Goal: Information Seeking & Learning: Learn about a topic

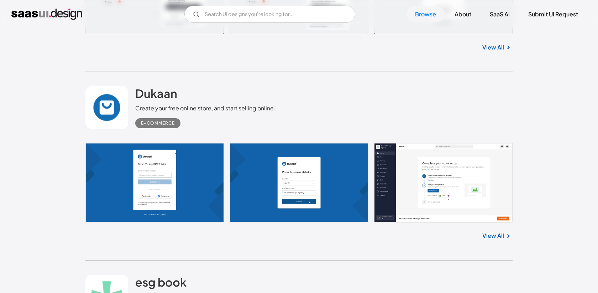
scroll to position [2021, 0]
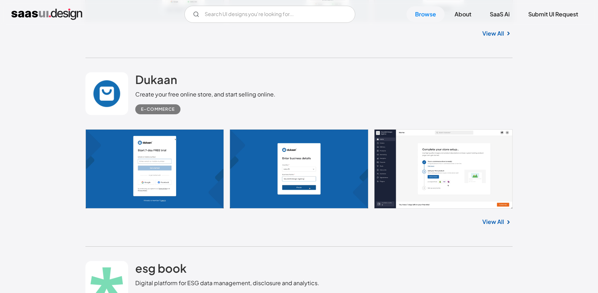
click at [499, 224] on link "View All" at bounding box center [493, 221] width 22 height 9
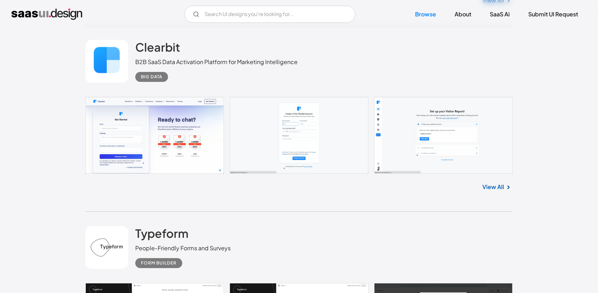
scroll to position [4903, 0]
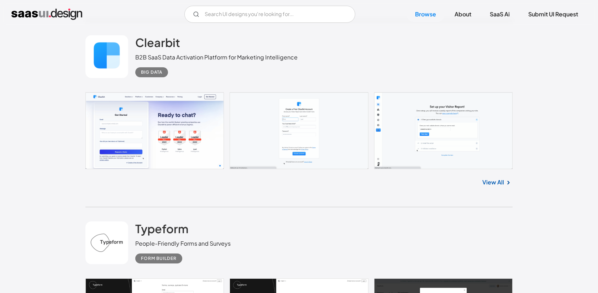
click at [500, 179] on link "View All" at bounding box center [493, 182] width 22 height 9
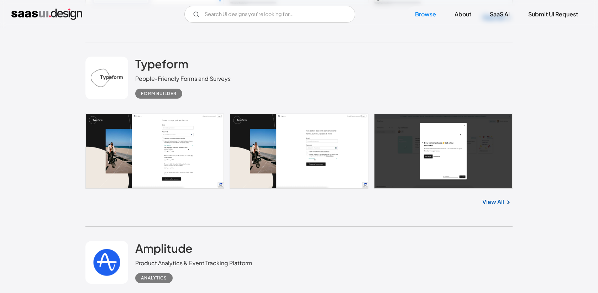
scroll to position [5117, 0]
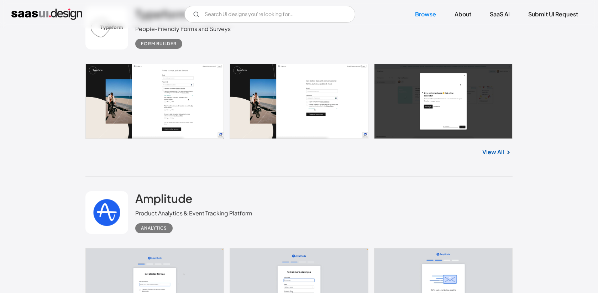
click at [175, 82] on link at bounding box center [298, 101] width 427 height 75
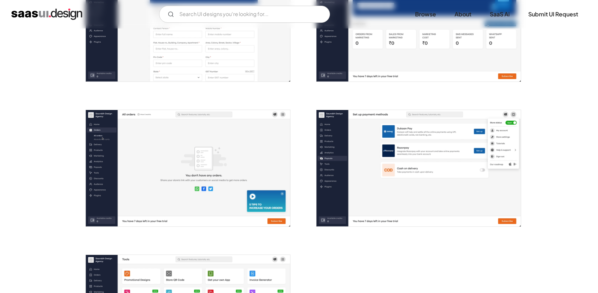
scroll to position [1405, 0]
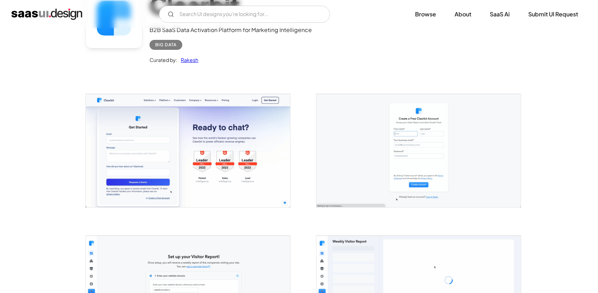
scroll to position [14, 0]
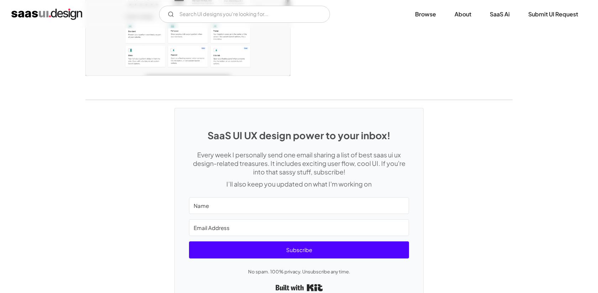
scroll to position [1889, 0]
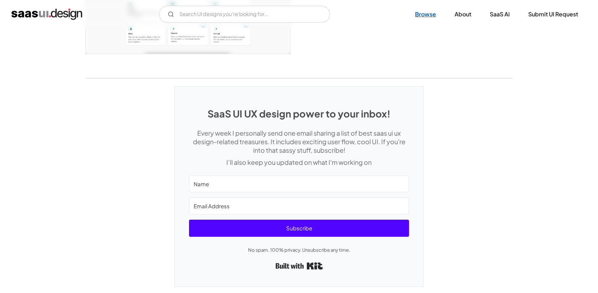
click at [421, 11] on link "Browse" at bounding box center [425, 14] width 38 height 16
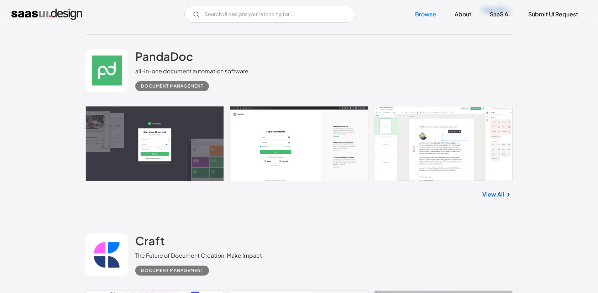
scroll to position [8133, 0]
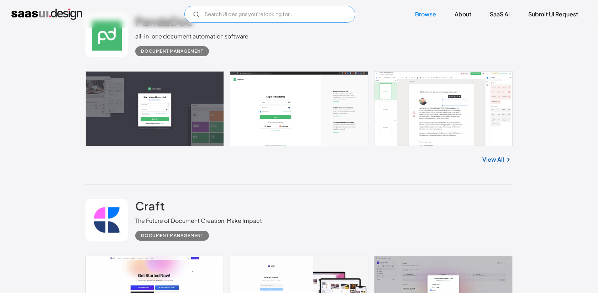
click at [285, 13] on input "Email Form" at bounding box center [269, 14] width 171 height 17
click at [194, 14] on icon "Email Form" at bounding box center [196, 14] width 6 height 6
click at [249, 16] on input "workspace" at bounding box center [269, 14] width 171 height 17
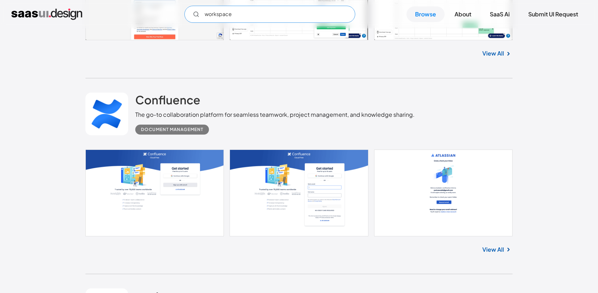
scroll to position [10303, 0]
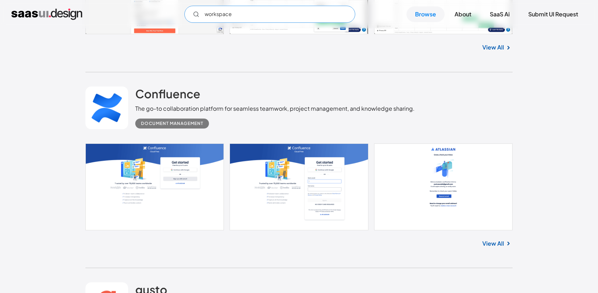
type input "workspace"
click at [507, 247] on img at bounding box center [508, 243] width 9 height 9
click at [503, 245] on link "View All" at bounding box center [493, 243] width 22 height 9
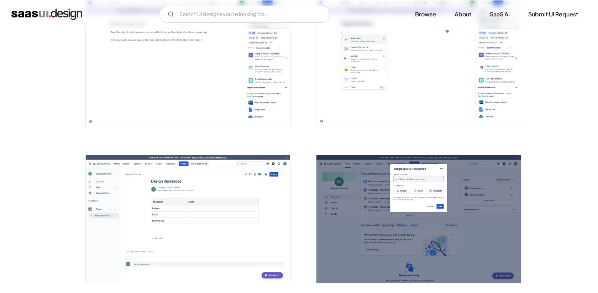
scroll to position [927, 0]
